Goal: Complete application form: Complete application form

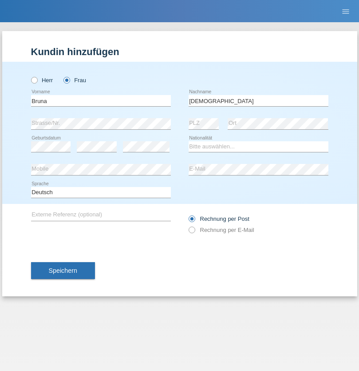
type input "[DEMOGRAPHIC_DATA]"
select select "CH"
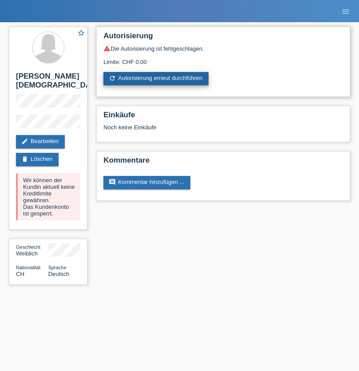
click at [157, 79] on link "refresh Autorisierung erneut durchführen" at bounding box center [156, 78] width 105 height 13
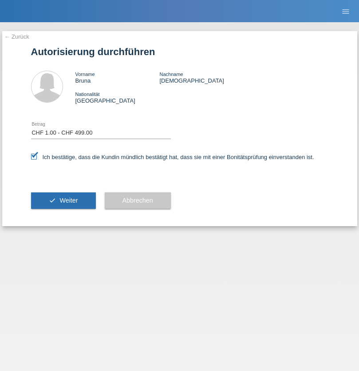
select select "1"
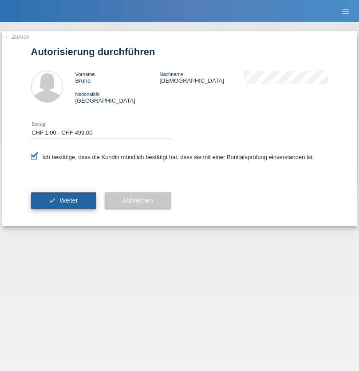
click at [63, 200] on span "Weiter" at bounding box center [69, 200] width 18 height 7
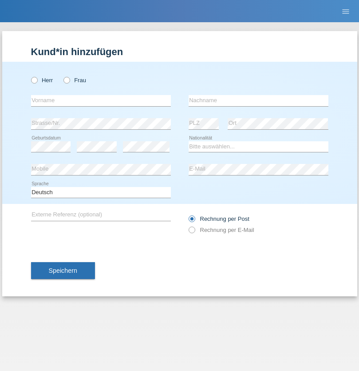
radio input "true"
click at [101, 100] on input "text" at bounding box center [101, 100] width 140 height 11
type input "[PERSON_NAME]"
click at [259, 100] on input "text" at bounding box center [259, 100] width 140 height 11
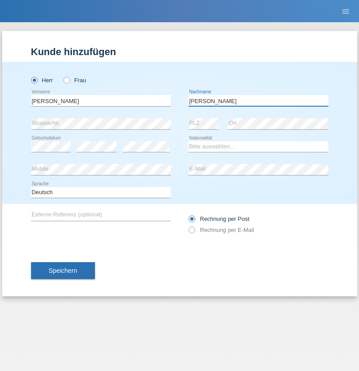
type input "[PERSON_NAME]"
select select "BR"
select select "C"
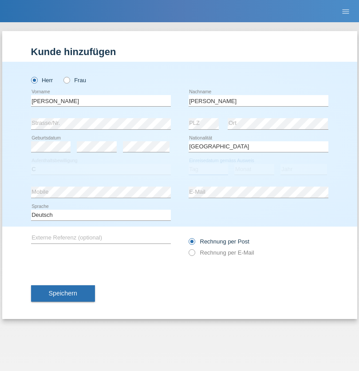
select select "07"
select select "2021"
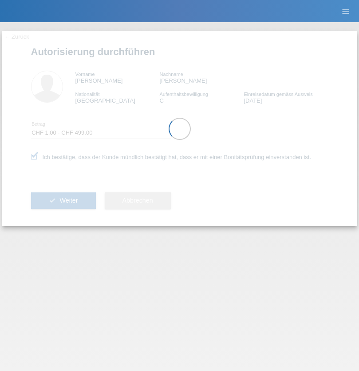
select select "1"
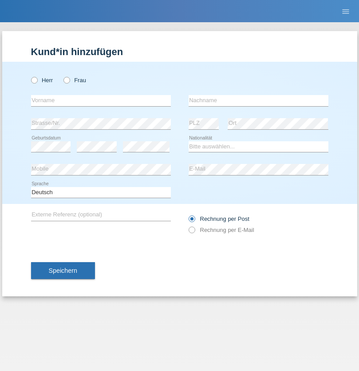
radio input "true"
click at [101, 100] on input "text" at bounding box center [101, 100] width 140 height 11
type input "Emily"
click at [259, 100] on input "text" at bounding box center [259, 100] width 140 height 11
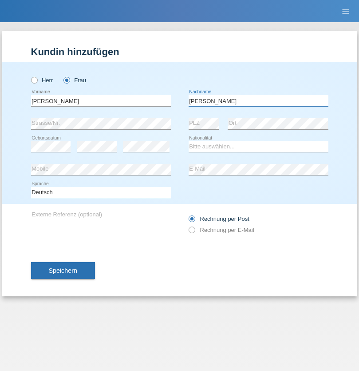
type input "Spreitzer"
select select "AT"
select select "C"
select select "01"
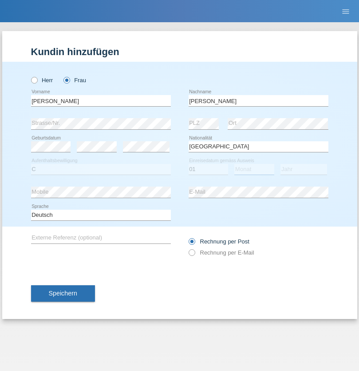
select select "08"
select select "2013"
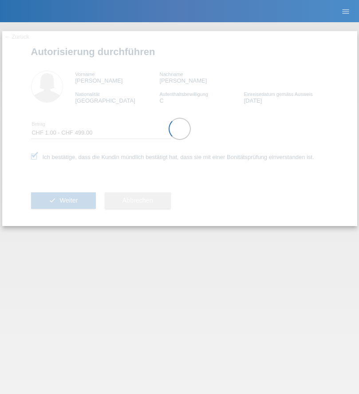
select select "1"
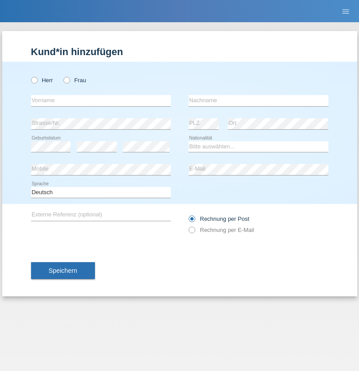
radio input "true"
click at [101, 100] on input "text" at bounding box center [101, 100] width 140 height 11
type input "ilir"
click at [259, 100] on input "text" at bounding box center [259, 100] width 140 height 11
type input "Bajrami"
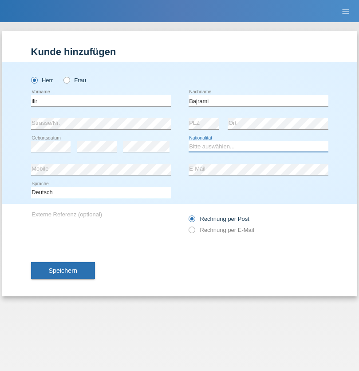
select select "MK"
select select "C"
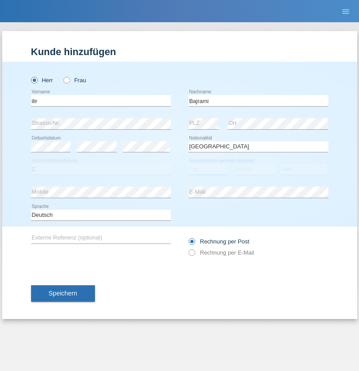
select select "27"
select select "07"
select select "2002"
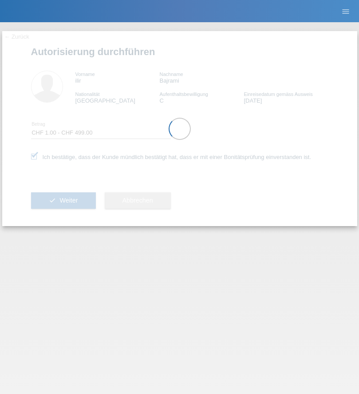
select select "1"
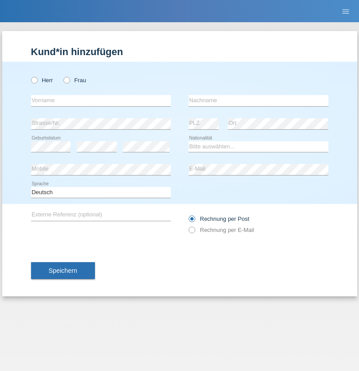
radio input "true"
click at [101, 100] on input "text" at bounding box center [101, 100] width 140 height 11
type input "Nico"
click at [259, 100] on input "text" at bounding box center [259, 100] width 140 height 11
type input "Marcec"
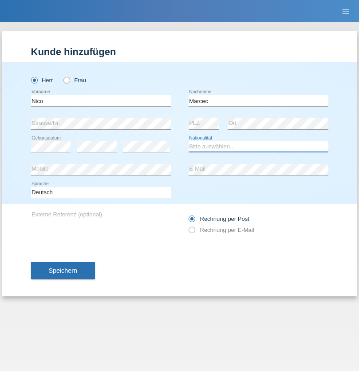
select select "SI"
select select "C"
select select "02"
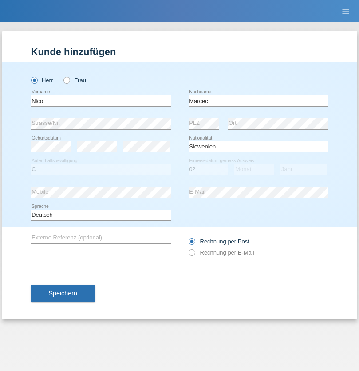
select select "07"
select select "2004"
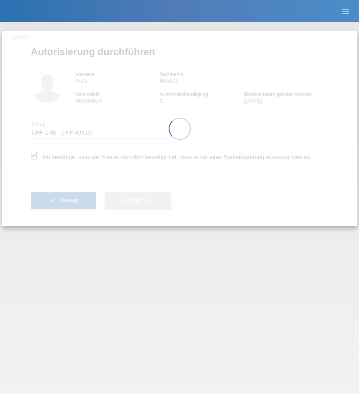
select select "1"
